Goal: Navigation & Orientation: Understand site structure

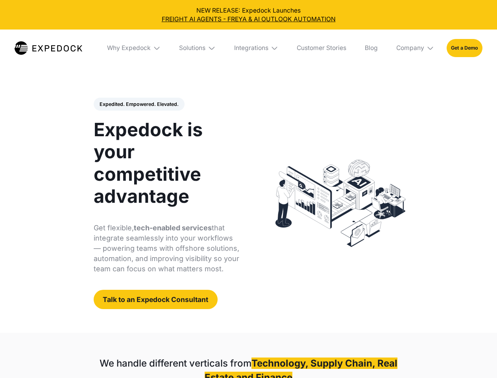
select select
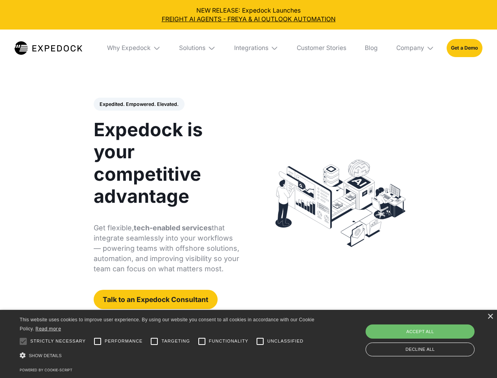
click at [248, 48] on div "Integrations" at bounding box center [251, 48] width 34 height 8
click at [134, 48] on div "Why Expedock" at bounding box center [122, 48] width 44 height 8
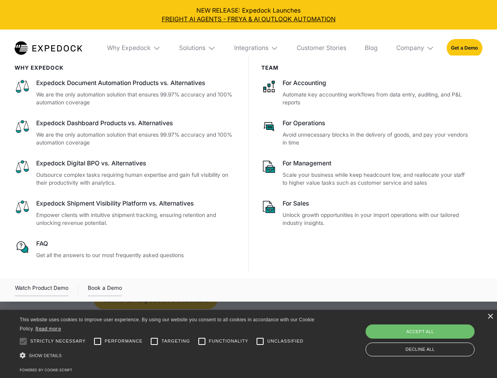
click at [198, 48] on div "Solutions" at bounding box center [192, 48] width 26 height 8
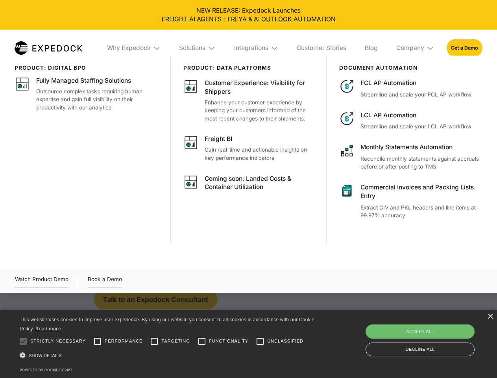
click at [256, 48] on div "Integrations" at bounding box center [251, 48] width 34 height 8
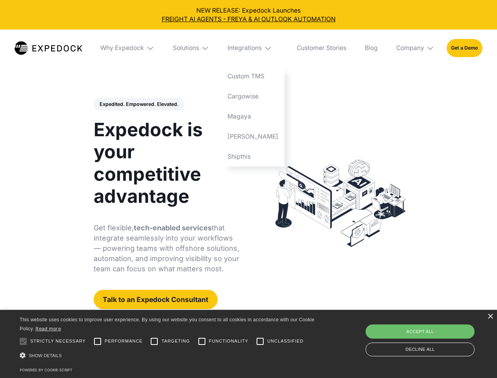
click at [415, 48] on div "Company" at bounding box center [410, 48] width 28 height 8
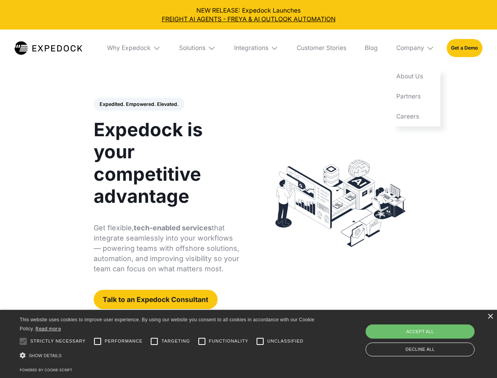
click at [138, 104] on div "Expedited. Empowered. Elevated. Automate Freight Document Extraction at 99.97% …" at bounding box center [167, 204] width 146 height 212
click at [23, 341] on div at bounding box center [23, 341] width 16 height 16
click at [98, 341] on input "Performance" at bounding box center [98, 341] width 16 height 16
checkbox input "true"
click at [154, 341] on input "Targeting" at bounding box center [154, 341] width 16 height 16
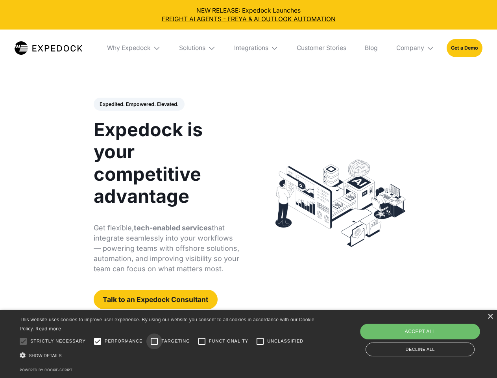
checkbox input "true"
click at [202, 341] on input "Functionality" at bounding box center [202, 341] width 16 height 16
checkbox input "true"
